Goal: Task Accomplishment & Management: Manage account settings

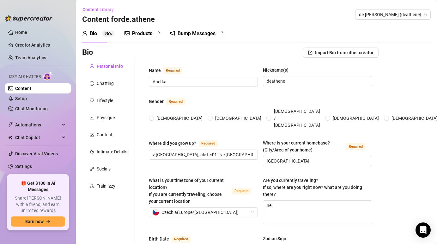
radio input "true"
type input "[DATE]"
click at [104, 82] on div "Chatting" at bounding box center [105, 83] width 17 height 7
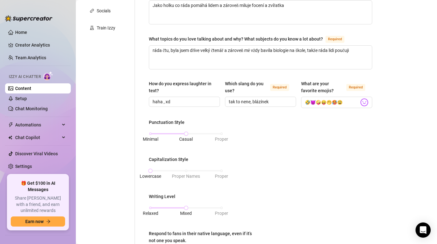
scroll to position [161, 0]
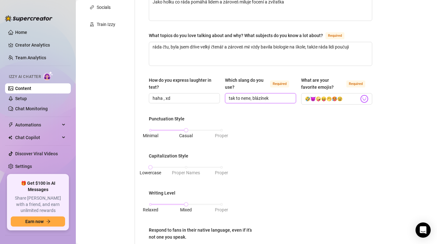
click at [269, 96] on input "tak to nene, blázínek" at bounding box center [260, 98] width 62 height 7
type input "tak to nene, blázínku"
click at [286, 124] on div "Punctuation Style Minimal Casual Proper Capitalization Style Lowercase Proper N…" at bounding box center [261, 193] width 224 height 157
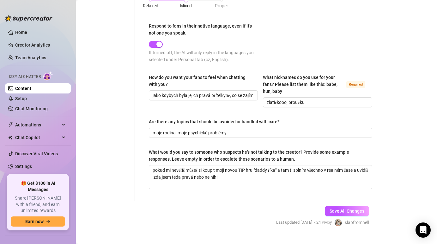
scroll to position [363, 0]
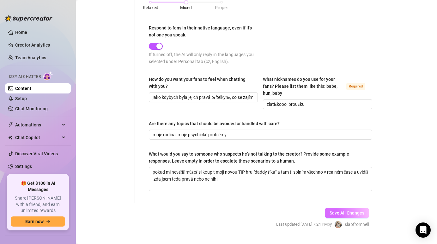
click at [347, 211] on span "Save All Changes" at bounding box center [347, 212] width 35 height 5
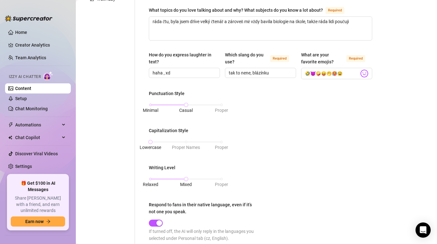
scroll to position [0, 0]
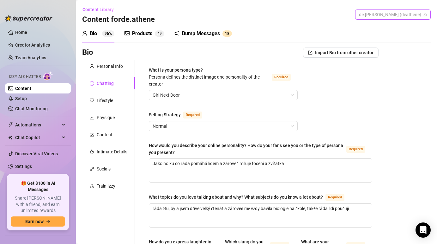
click at [411, 15] on span "de.[PERSON_NAME] (deathene)" at bounding box center [393, 14] width 68 height 9
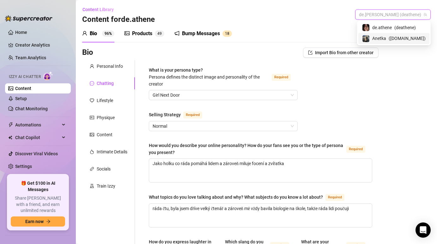
click at [386, 39] on span "Anetka" at bounding box center [380, 38] width 14 height 7
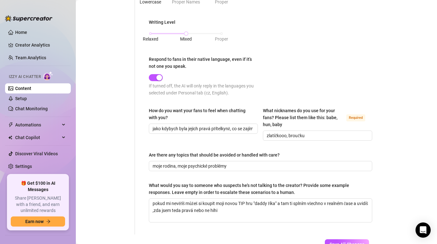
scroll to position [377, 0]
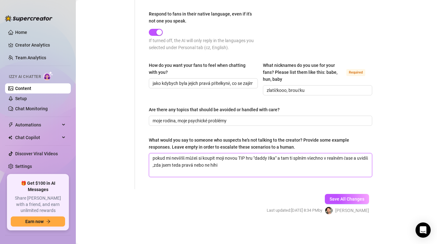
click at [273, 157] on textarea "pokud mi nevěříš můžeš si koupit moji novou TIP hru "daddy říka" a tam ti splní…" at bounding box center [260, 164] width 223 height 23
type textarea "pokud mi nevěříš můžeš si koupit moji novou TIP hru "daddy s" a tam ti splním v…"
type textarea "pokud mi nevěříš můžeš si koupit moji novou TIP hru "daddy sy" a tam ti splním …"
type textarea "pokud mi nevěříš můžeš si koupit moji novou TIP hru "daddy s" a tam ti splním v…"
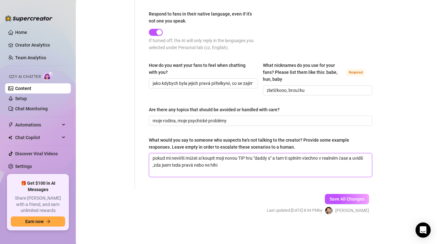
type textarea "pokud mi nevěříš můžeš si koupit moji novou TIP hru "daddy sa" a tam ti splním …"
type textarea "pokud mi nevěříš můžeš si koupit moji novou TIP hru "daddy say" a tam ti splním…"
type textarea "pokud mi nevěříš můžeš si koupit moji novou TIP hru "daddy says" a tam ti splní…"
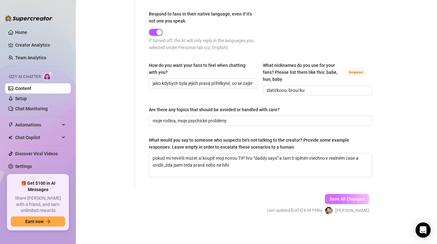
click at [342, 197] on span "Save All Changes" at bounding box center [347, 198] width 35 height 5
